Goal: Task Accomplishment & Management: Manage account settings

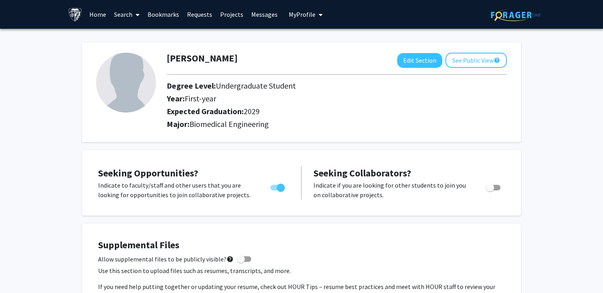
scroll to position [232, 0]
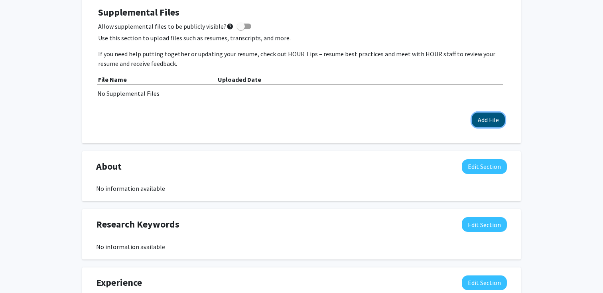
click at [491, 120] on button "Add File" at bounding box center [488, 119] width 33 height 15
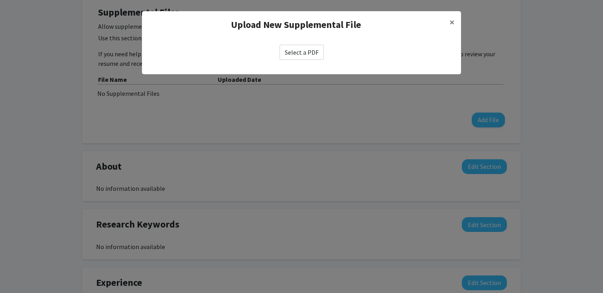
click at [313, 54] on label "Select a PDF" at bounding box center [301, 52] width 44 height 15
click at [0, 0] on input "Select a PDF" at bounding box center [0, 0] width 0 height 0
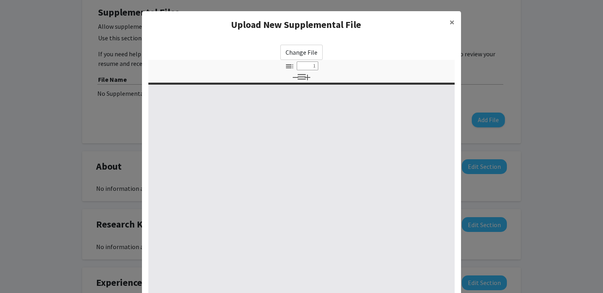
select select "custom"
type input "0"
select select "custom"
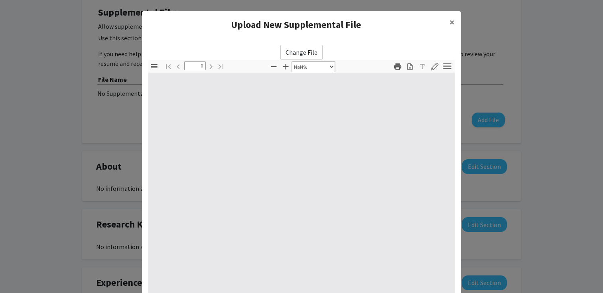
type input "1"
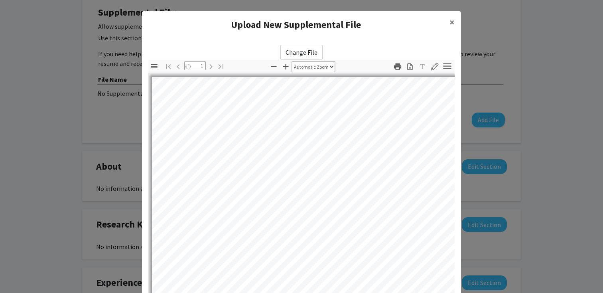
select select "auto"
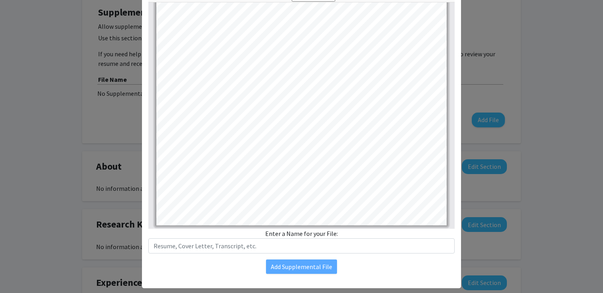
scroll to position [85, 0]
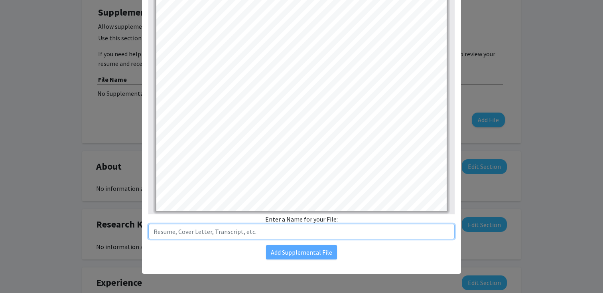
click at [290, 229] on input "text" at bounding box center [301, 231] width 306 height 15
type input "Resume"
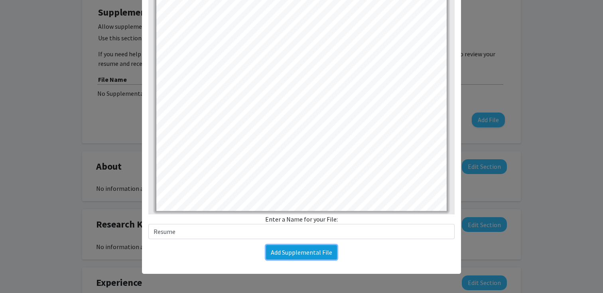
click at [314, 254] on button "Add Supplemental File" at bounding box center [301, 252] width 71 height 14
click at [312, 255] on button "Add Supplemental File" at bounding box center [301, 252] width 71 height 14
click at [297, 254] on button "Add Supplemental File" at bounding box center [301, 252] width 71 height 14
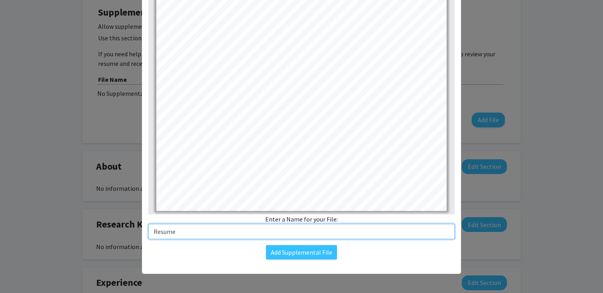
click at [283, 226] on input "Resume" at bounding box center [301, 231] width 306 height 15
click at [240, 230] on input "Resume" at bounding box center [301, 231] width 306 height 15
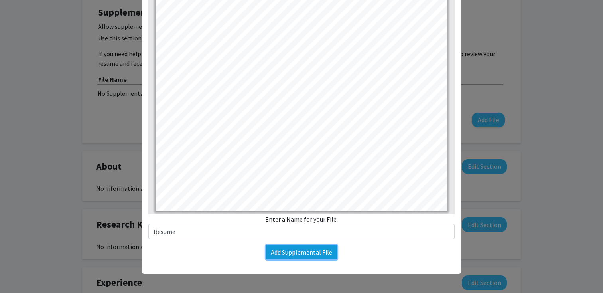
click at [295, 259] on button "Add Supplemental File" at bounding box center [301, 252] width 71 height 14
click at [293, 250] on button "Add Supplemental File" at bounding box center [301, 252] width 71 height 14
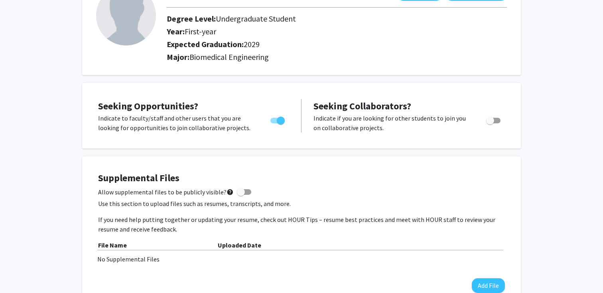
scroll to position [124, 0]
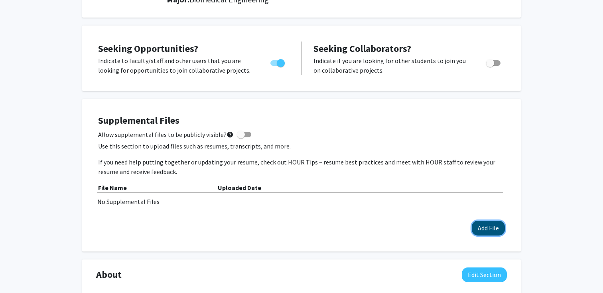
click at [494, 224] on button "Add File" at bounding box center [488, 227] width 33 height 15
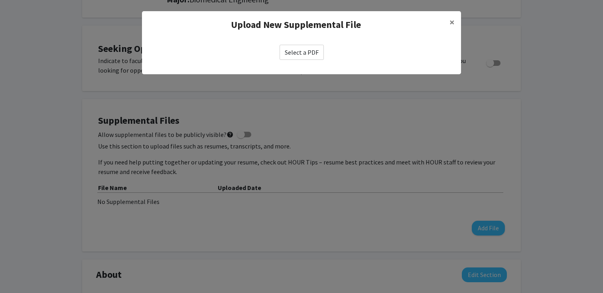
click at [306, 51] on label "Select a PDF" at bounding box center [301, 52] width 44 height 15
click at [0, 0] on input "Select a PDF" at bounding box center [0, 0] width 0 height 0
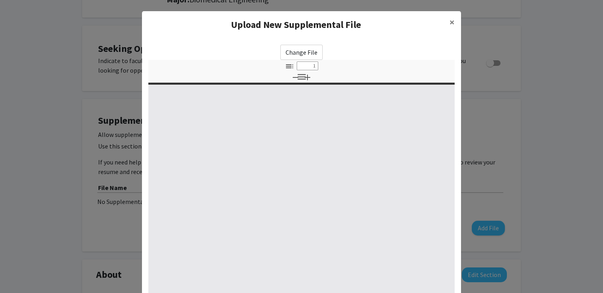
select select "custom"
type input "0"
select select "custom"
type input "1"
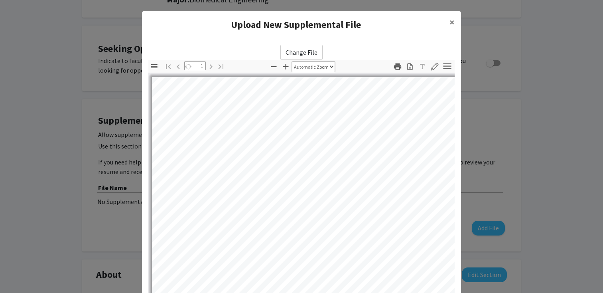
select select "auto"
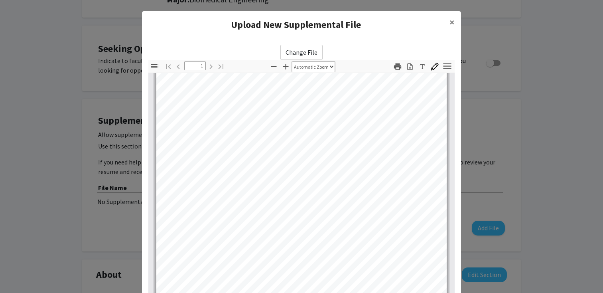
scroll to position [85, 0]
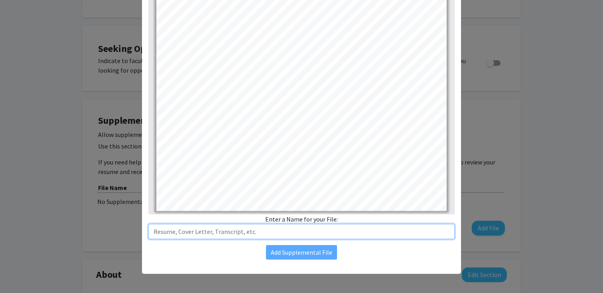
click at [188, 238] on input "text" at bounding box center [301, 231] width 306 height 15
type input "Resume"
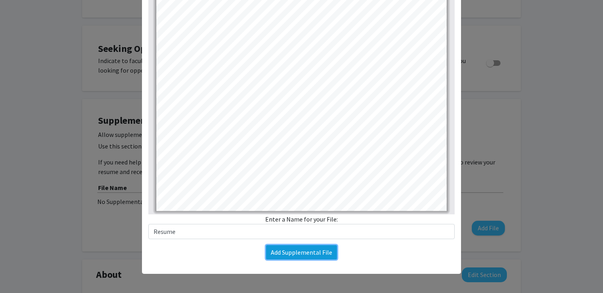
click at [284, 252] on button "Add Supplemental File" at bounding box center [301, 252] width 71 height 14
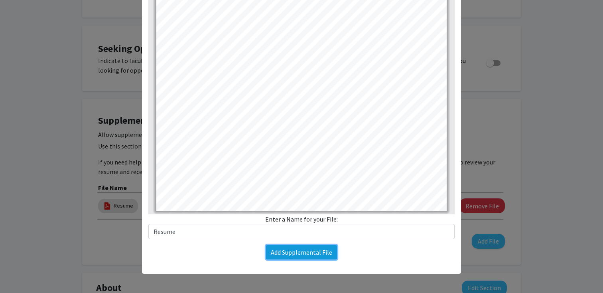
click at [284, 252] on div "Change File Thumbnails Document Outline Attachments Layers Current Outline Item…" at bounding box center [301, 109] width 319 height 312
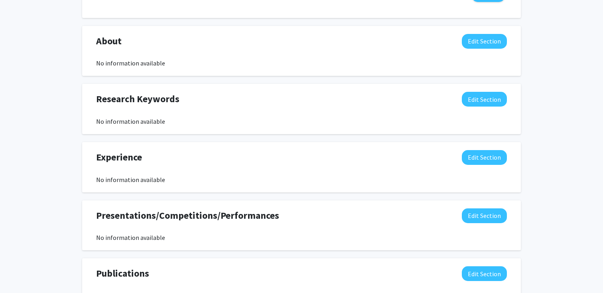
scroll to position [389, 0]
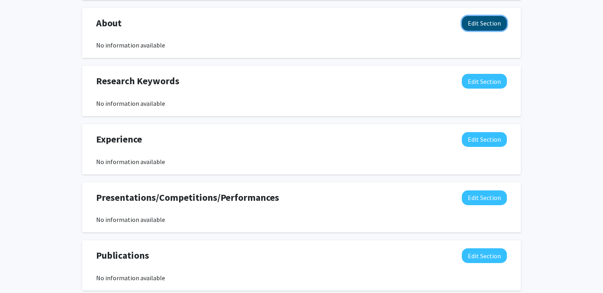
click at [484, 16] on button "Edit Section" at bounding box center [484, 23] width 45 height 15
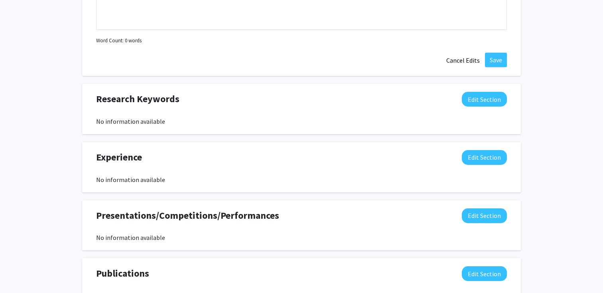
scroll to position [553, 0]
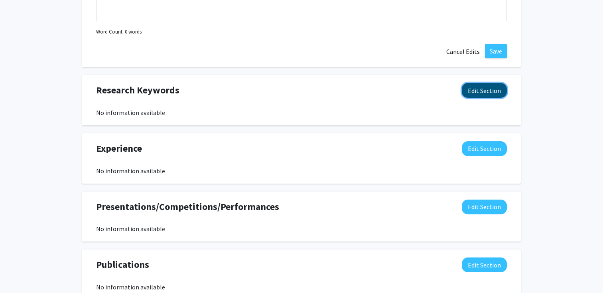
click at [473, 88] on button "Edit Section" at bounding box center [484, 90] width 45 height 15
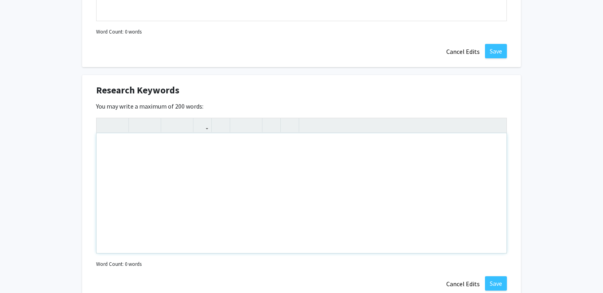
click at [228, 159] on div "Note to users with screen readers: Please deactivate our accessibility plugin f…" at bounding box center [301, 193] width 410 height 120
type textarea "P"
type textarea "<p>Polymerase Chain Reaction (PCR), SDS-Page, Protein Assays, Flow Cytometry, C…"
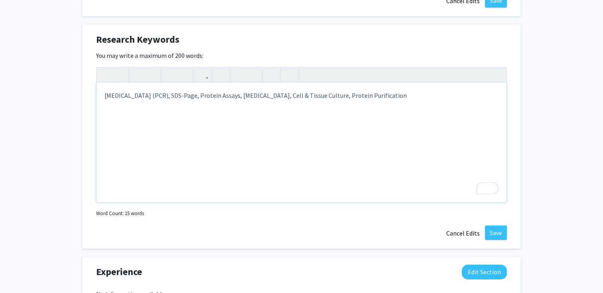
scroll to position [613, 0]
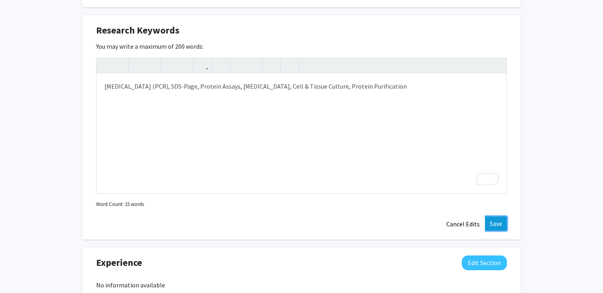
click at [490, 218] on button "Save" at bounding box center [496, 223] width 22 height 14
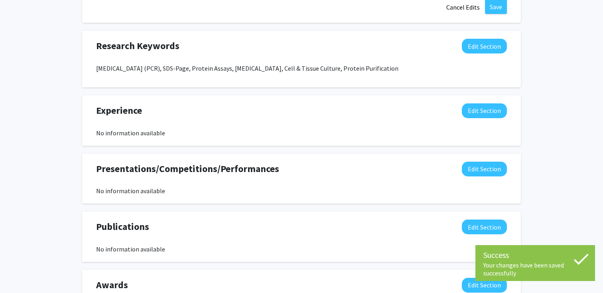
scroll to position [597, 0]
click at [479, 111] on button "Edit Section" at bounding box center [484, 111] width 45 height 15
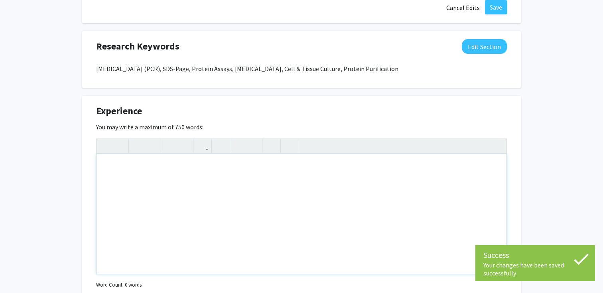
click at [243, 175] on div "Note to users with screen readers: Please deactivate our accessibility plugin f…" at bounding box center [301, 214] width 410 height 120
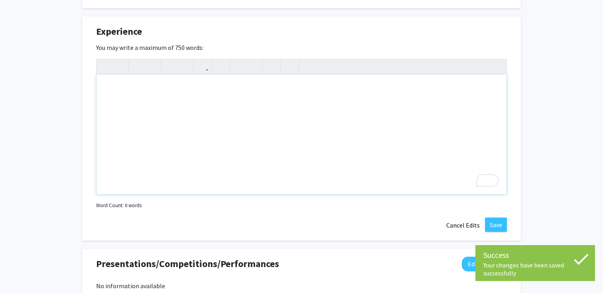
scroll to position [697, 0]
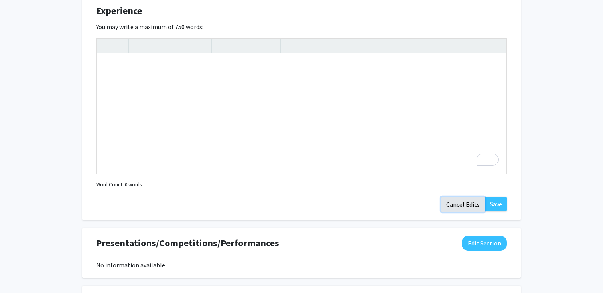
click at [451, 203] on button "Cancel Edits" at bounding box center [463, 204] width 44 height 15
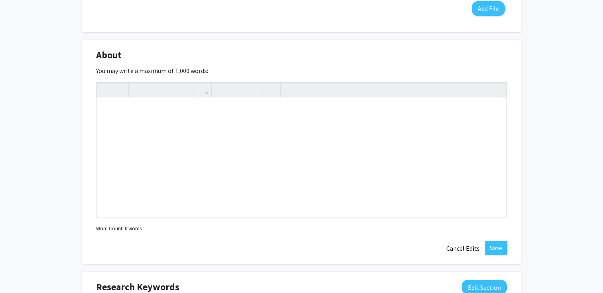
scroll to position [346, 0]
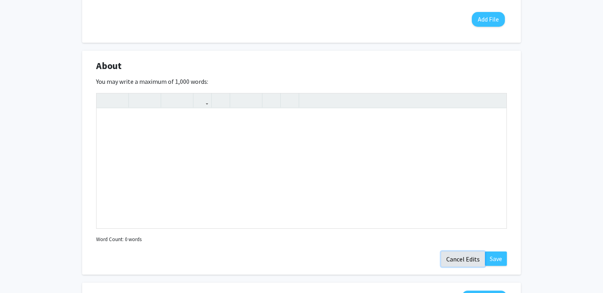
click at [452, 258] on button "Cancel Edits" at bounding box center [463, 258] width 44 height 15
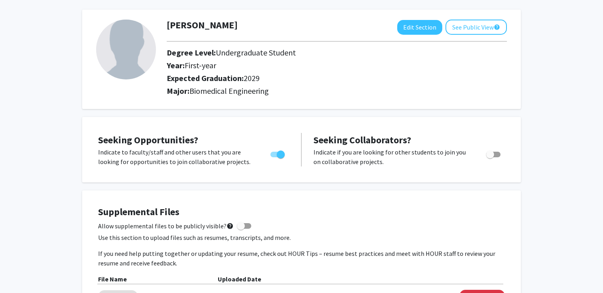
scroll to position [33, 0]
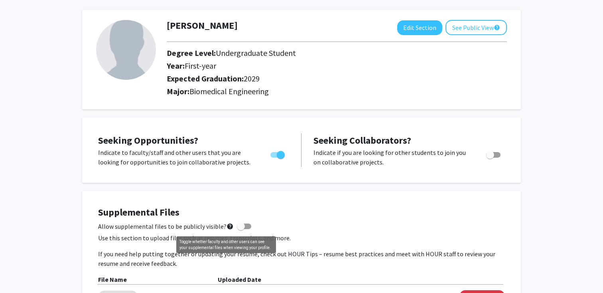
click at [226, 222] on mat-icon "help" at bounding box center [229, 226] width 7 height 10
click at [240, 229] on input "Allow supplemental files to be publicly visible? help" at bounding box center [240, 229] width 0 height 0
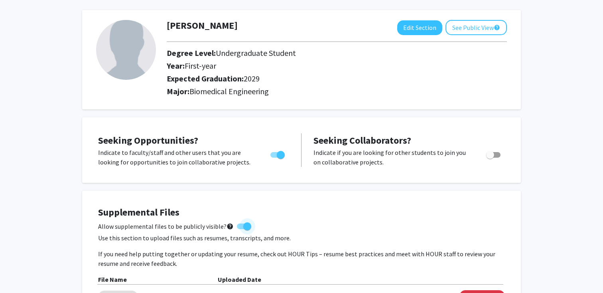
click at [226, 222] on mat-icon "help" at bounding box center [229, 226] width 7 height 10
click at [240, 229] on input "Allow supplemental files to be publicly visible? help" at bounding box center [240, 229] width 0 height 0
click at [237, 226] on span at bounding box center [241, 226] width 8 height 8
click at [240, 229] on input "Allow supplemental files to be publicly visible? help" at bounding box center [240, 229] width 0 height 0
checkbox input "true"
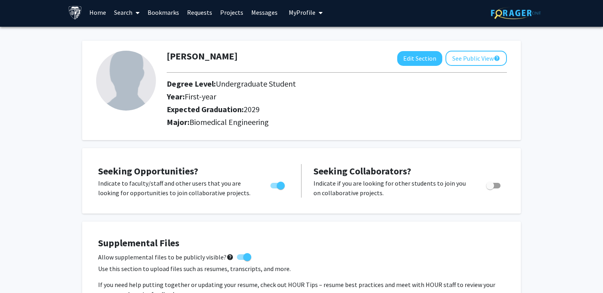
scroll to position [0, 0]
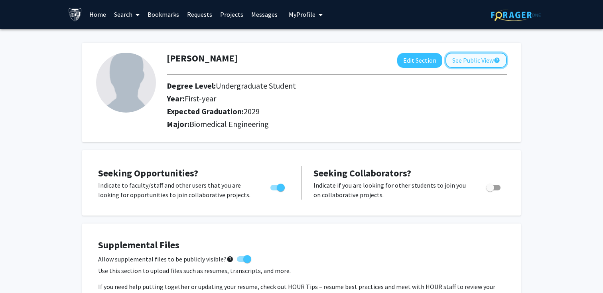
click at [482, 55] on button "See Public View help" at bounding box center [475, 60] width 61 height 15
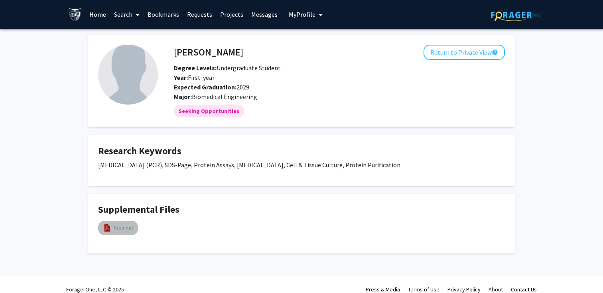
click at [123, 228] on link "Resume" at bounding box center [124, 227] width 20 height 8
select select "custom"
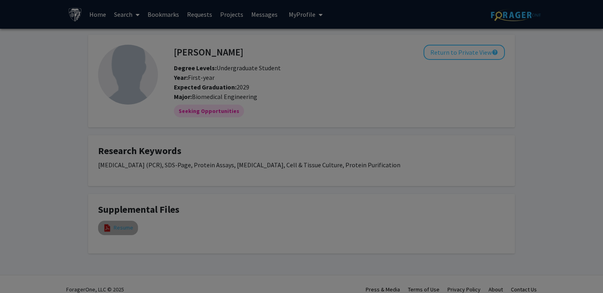
type input "0"
select select "custom"
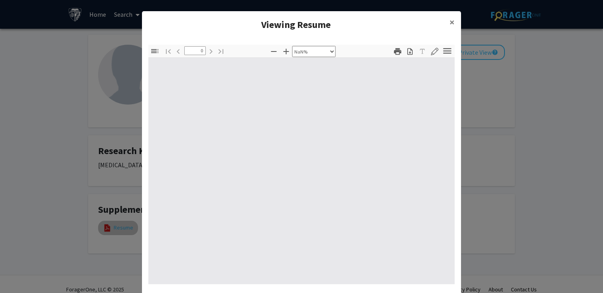
type input "1"
select select "auto"
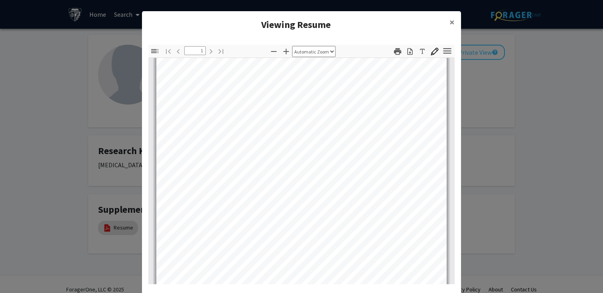
scroll to position [71, 0]
click at [452, 22] on span "×" at bounding box center [451, 22] width 5 height 12
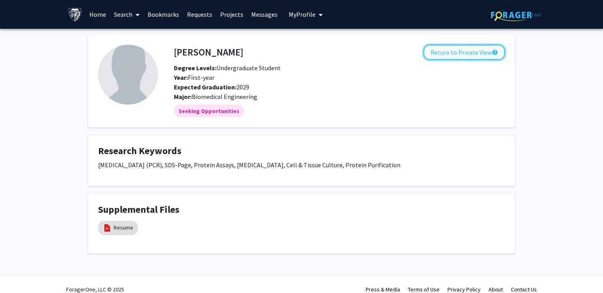
click at [453, 53] on button "Return to Private View help" at bounding box center [463, 52] width 81 height 15
